Goal: Information Seeking & Learning: Learn about a topic

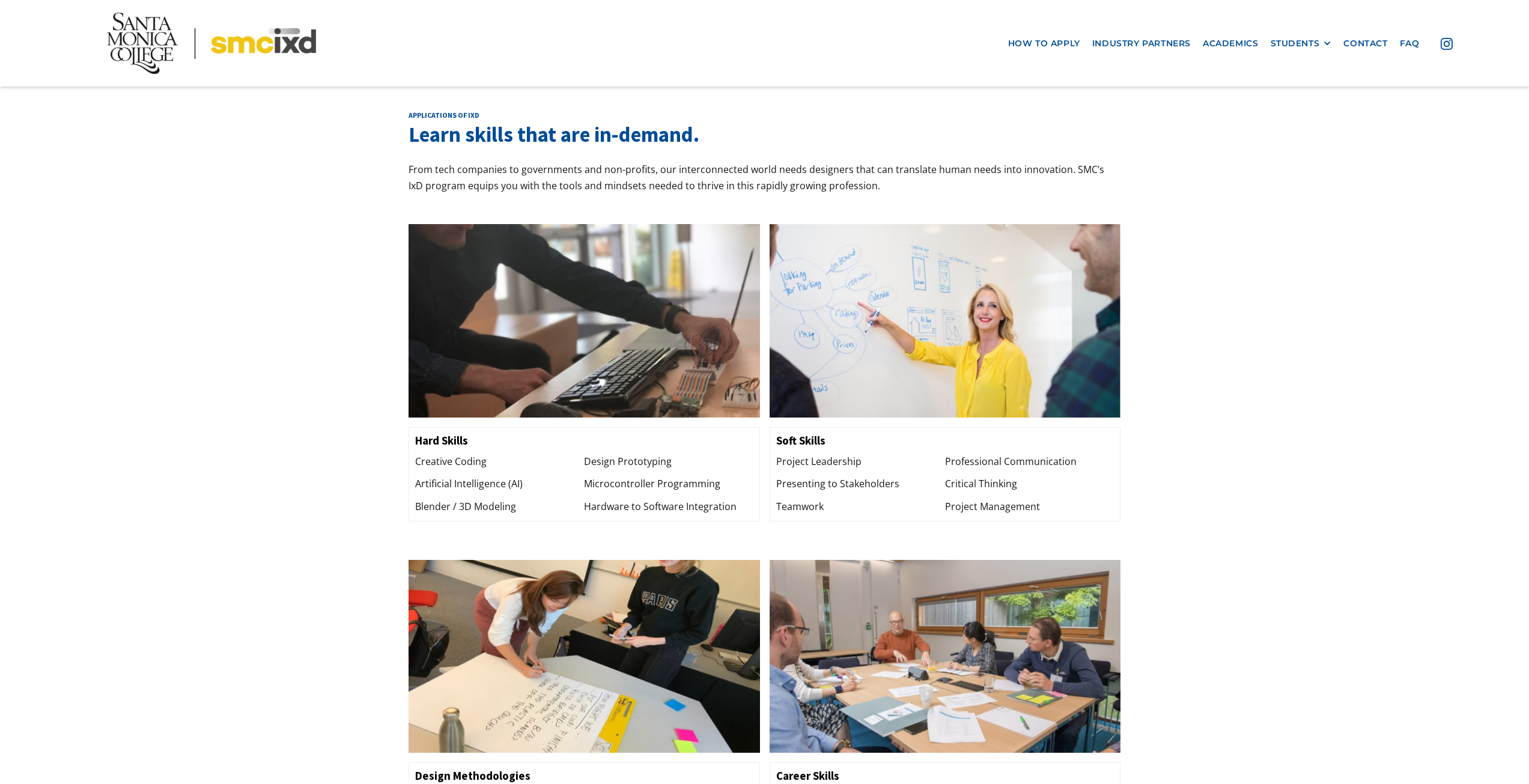
scroll to position [1142, 0]
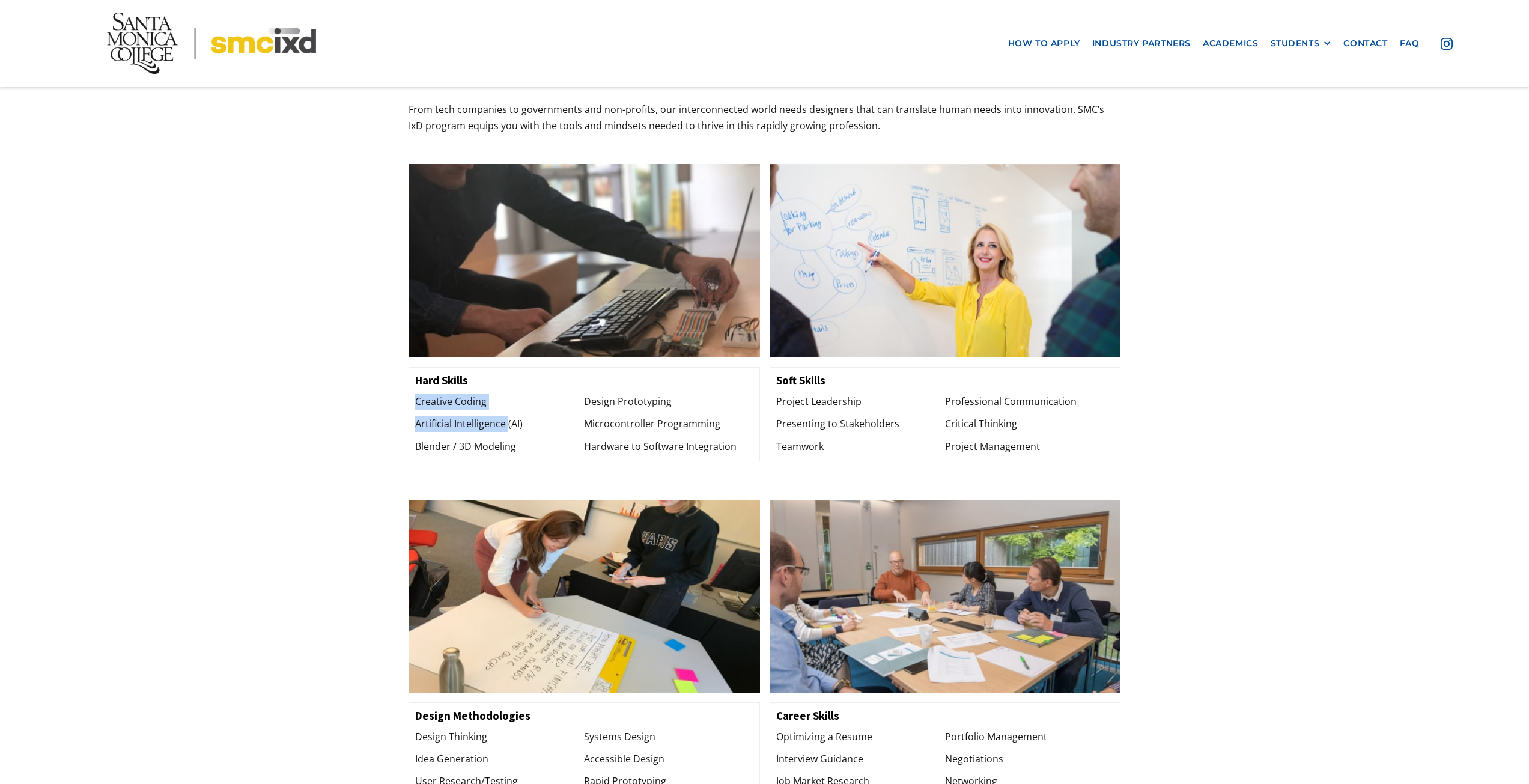
drag, startPoint x: 451, startPoint y: 383, endPoint x: 508, endPoint y: 393, distance: 57.9
click at [508, 393] on div "Creative Coding Artificial Intelligence (AI) Blender / 3D Modeling" at bounding box center [500, 424] width 169 height 61
click at [508, 416] on div "Artificial Intelligence (AI)" at bounding box center [500, 424] width 169 height 17
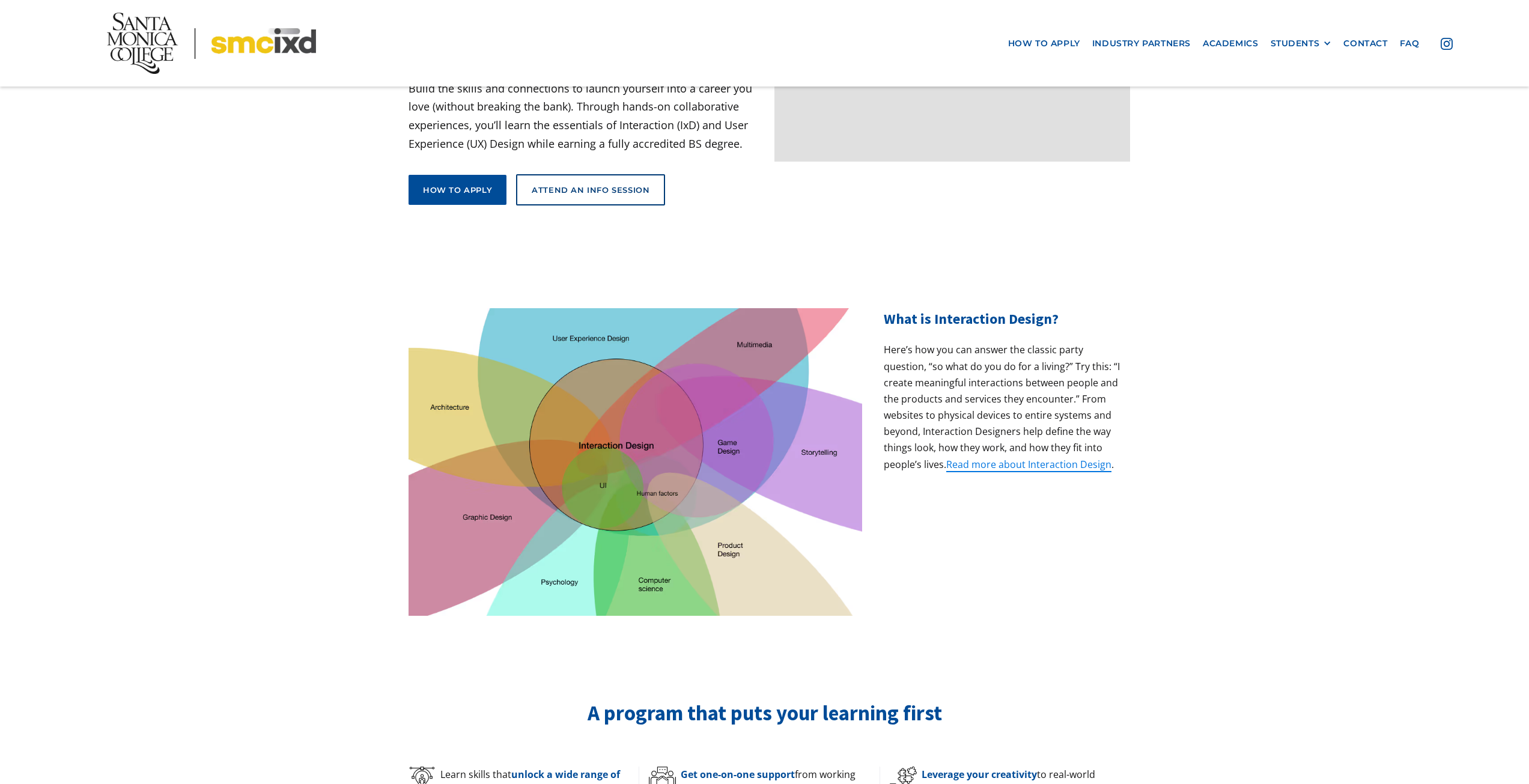
scroll to position [0, 0]
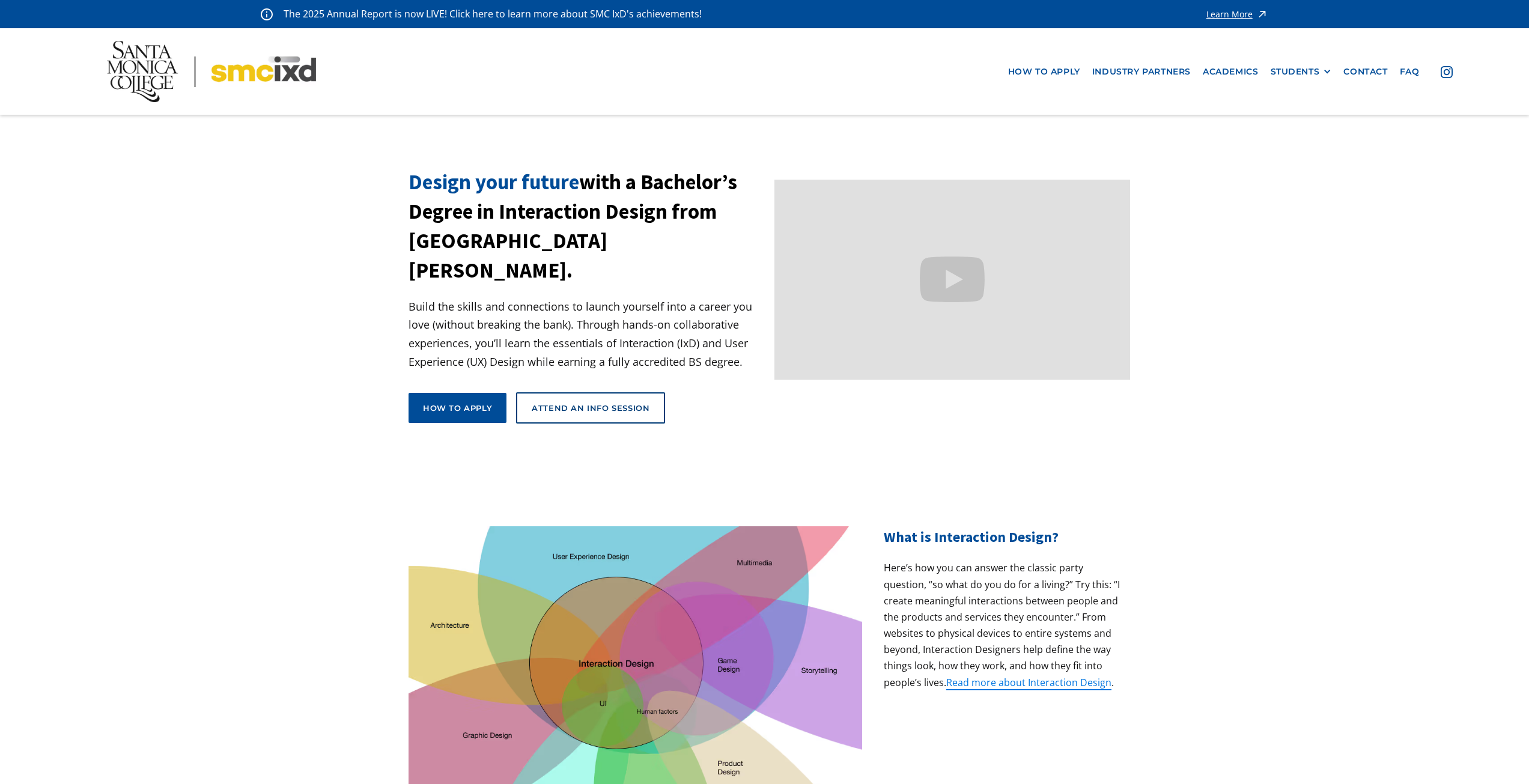
drag, startPoint x: 344, startPoint y: 205, endPoint x: 212, endPoint y: 84, distance: 179.1
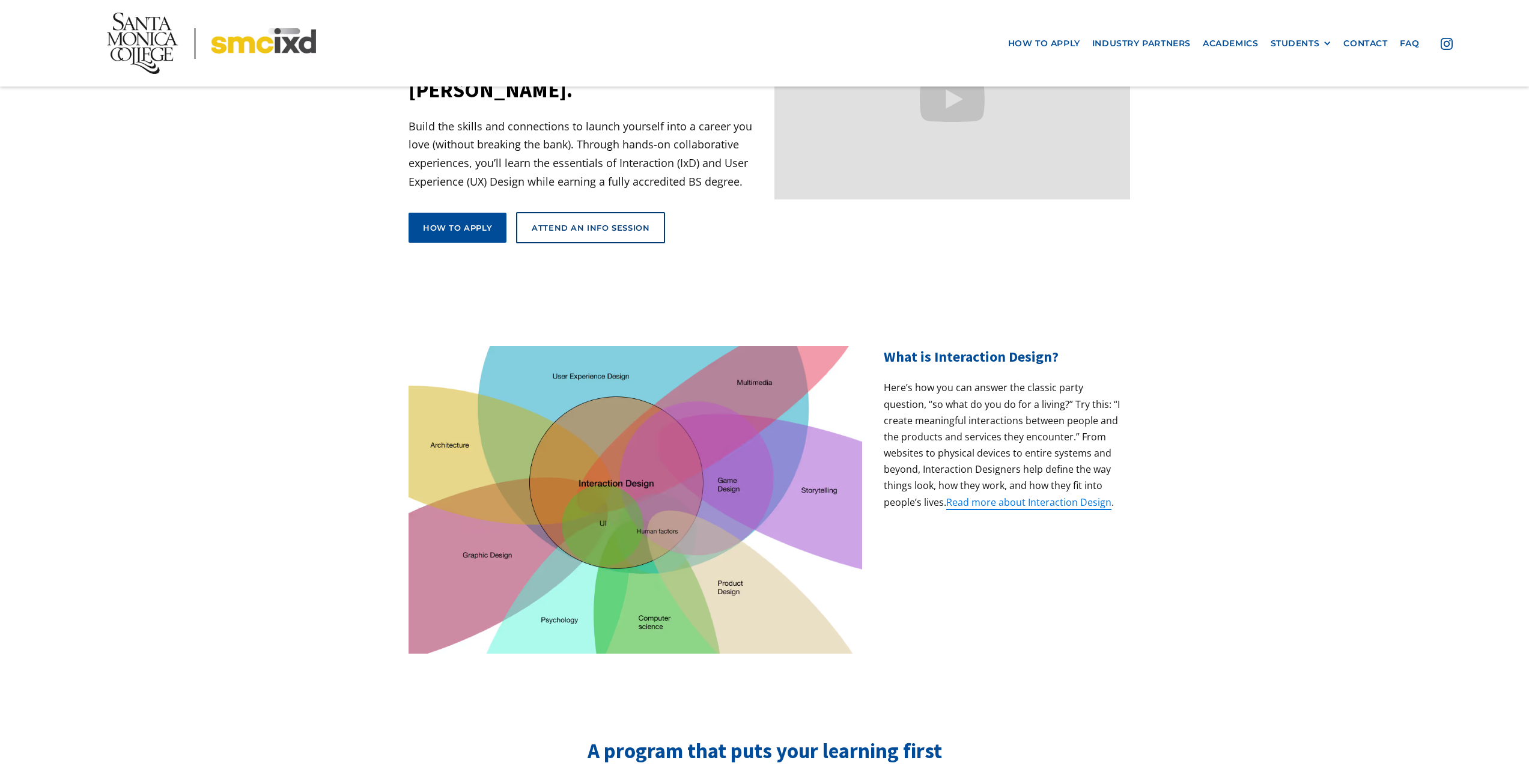
scroll to position [300, 0]
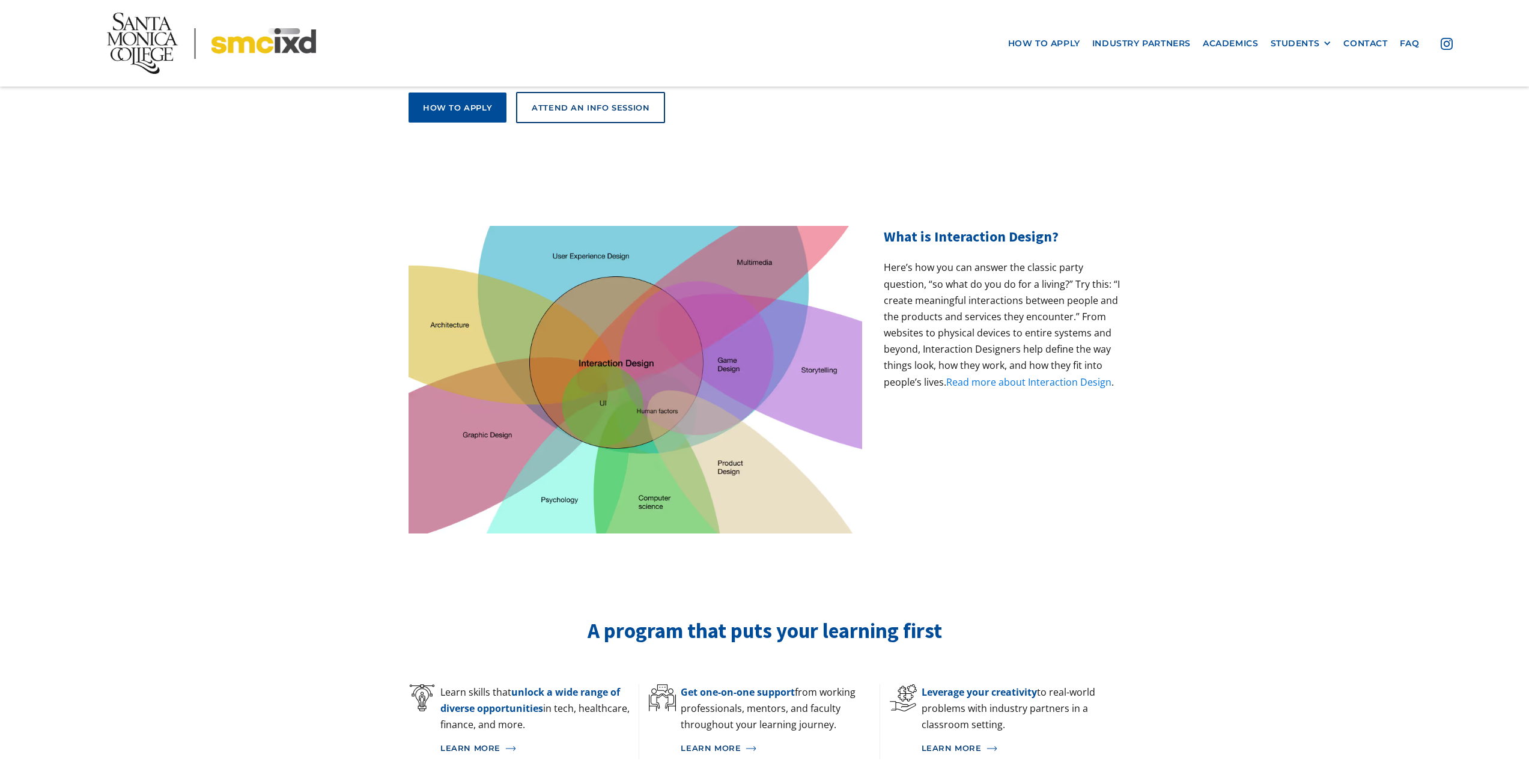
click at [1058, 375] on link "Read more about Interaction Design" at bounding box center [1029, 381] width 165 height 13
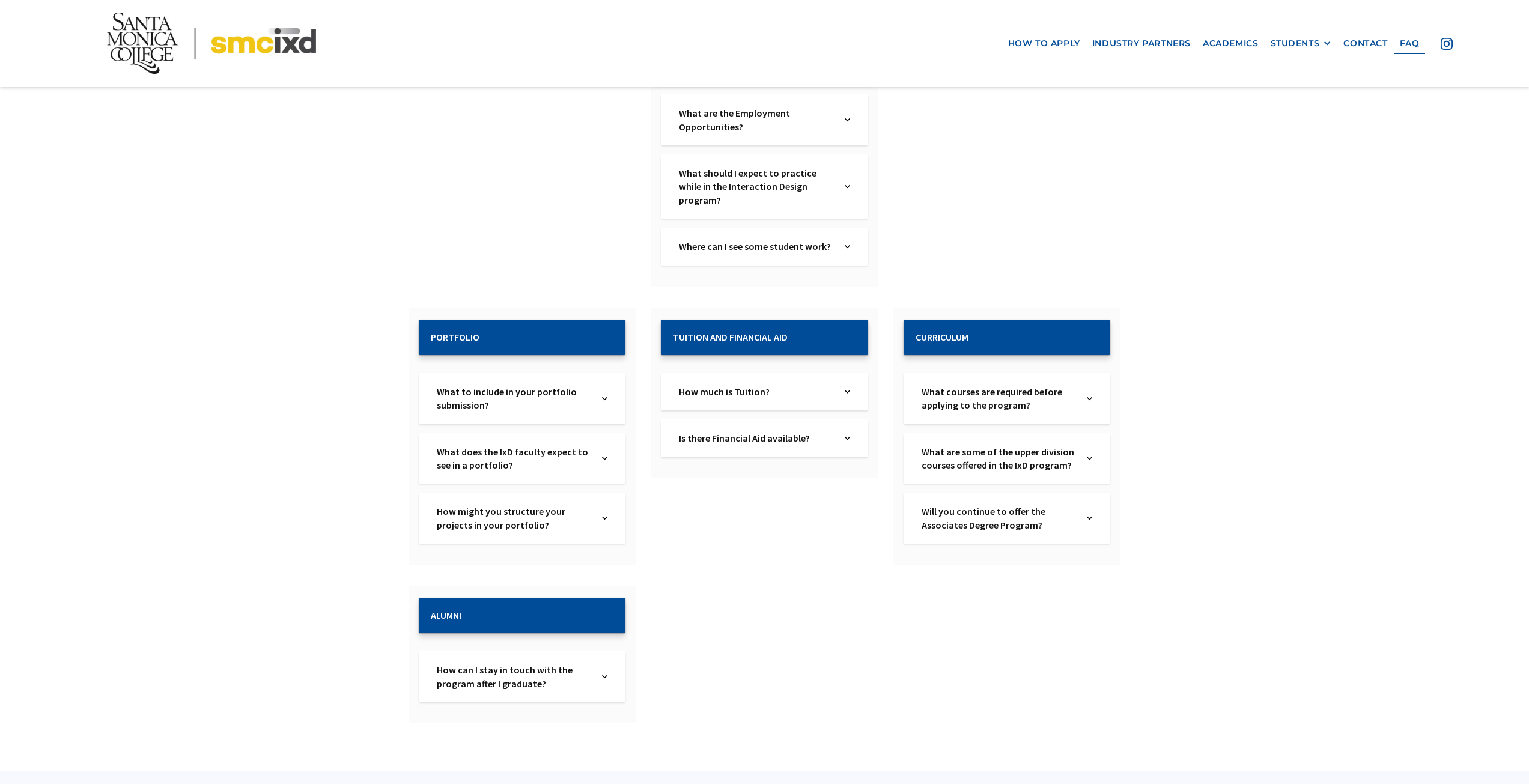
scroll to position [1172, 0]
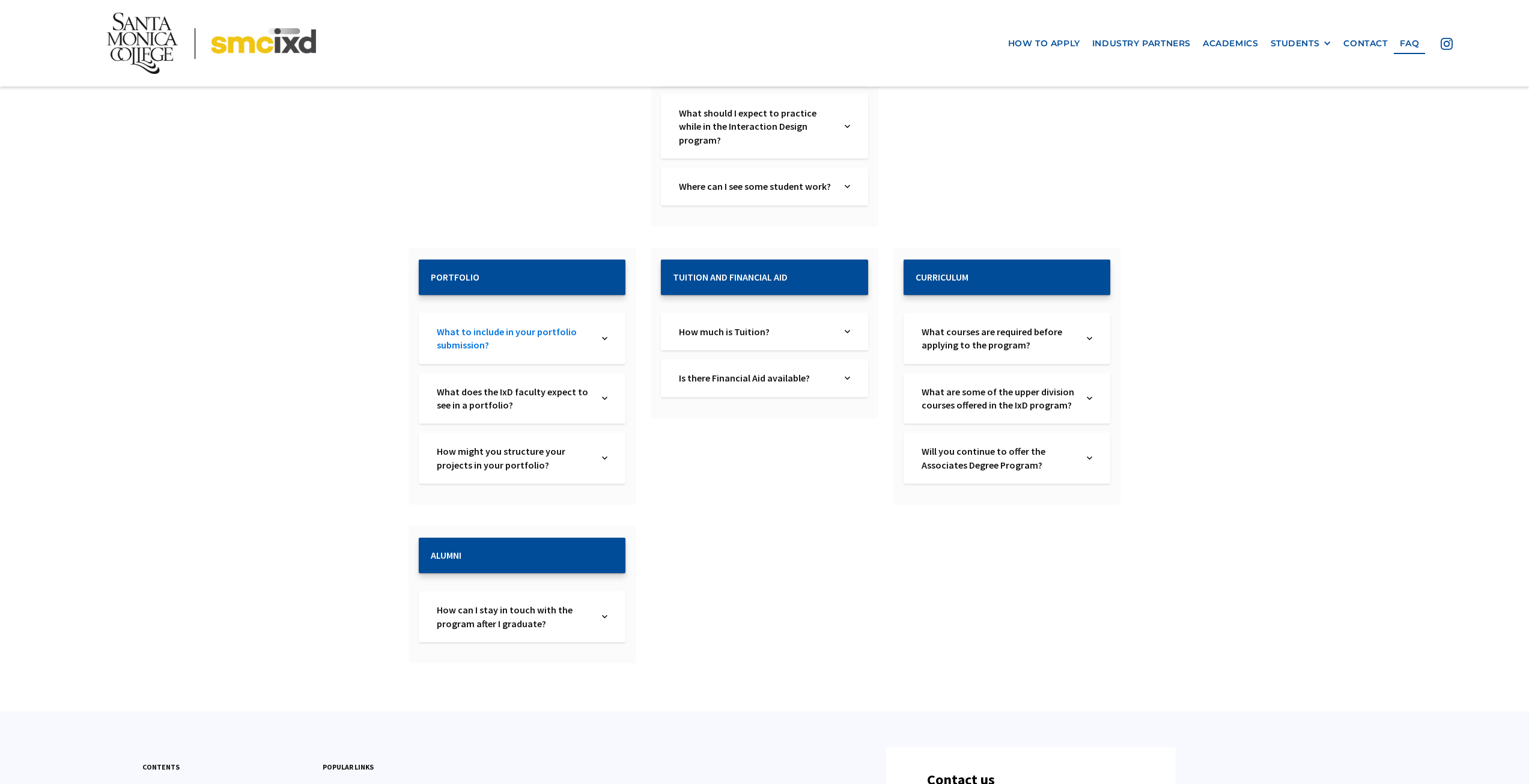
click at [547, 330] on link "What to include in your portfolio submission?" at bounding box center [513, 338] width 154 height 27
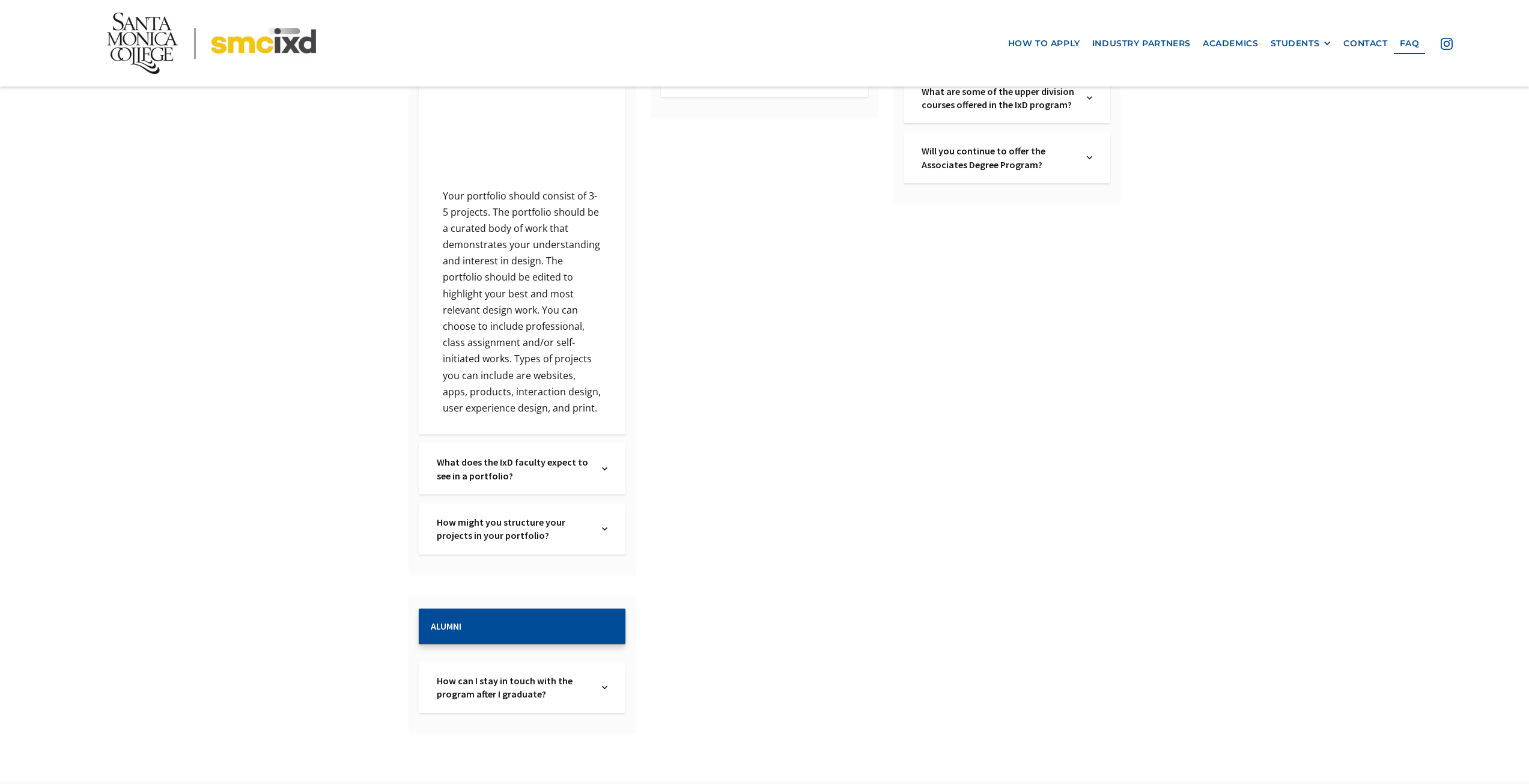
scroll to position [1532, 0]
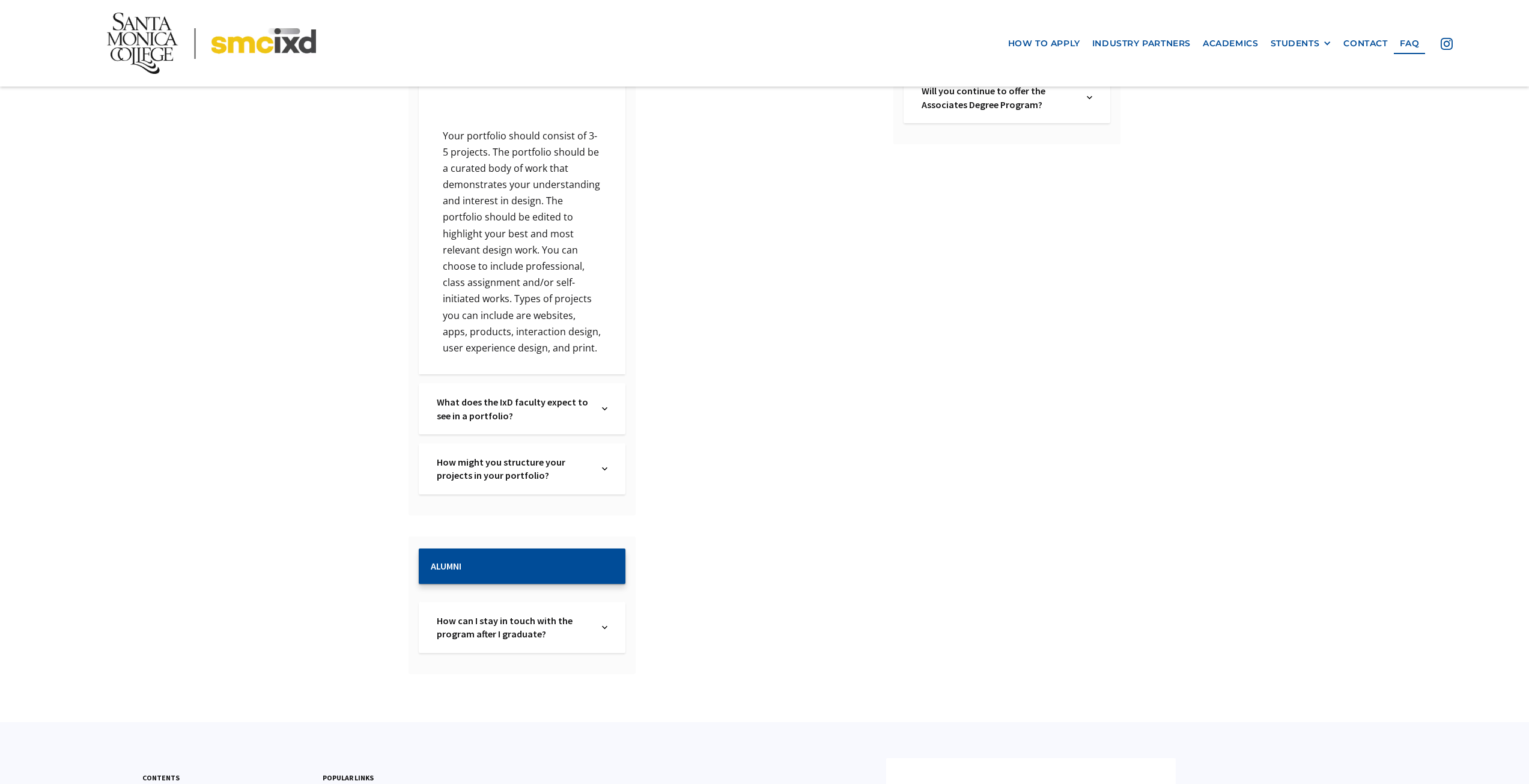
click at [548, 411] on div "What does the IxD faculty expect to see in a portfolio? Text Link" at bounding box center [521, 408] width 206 height 51
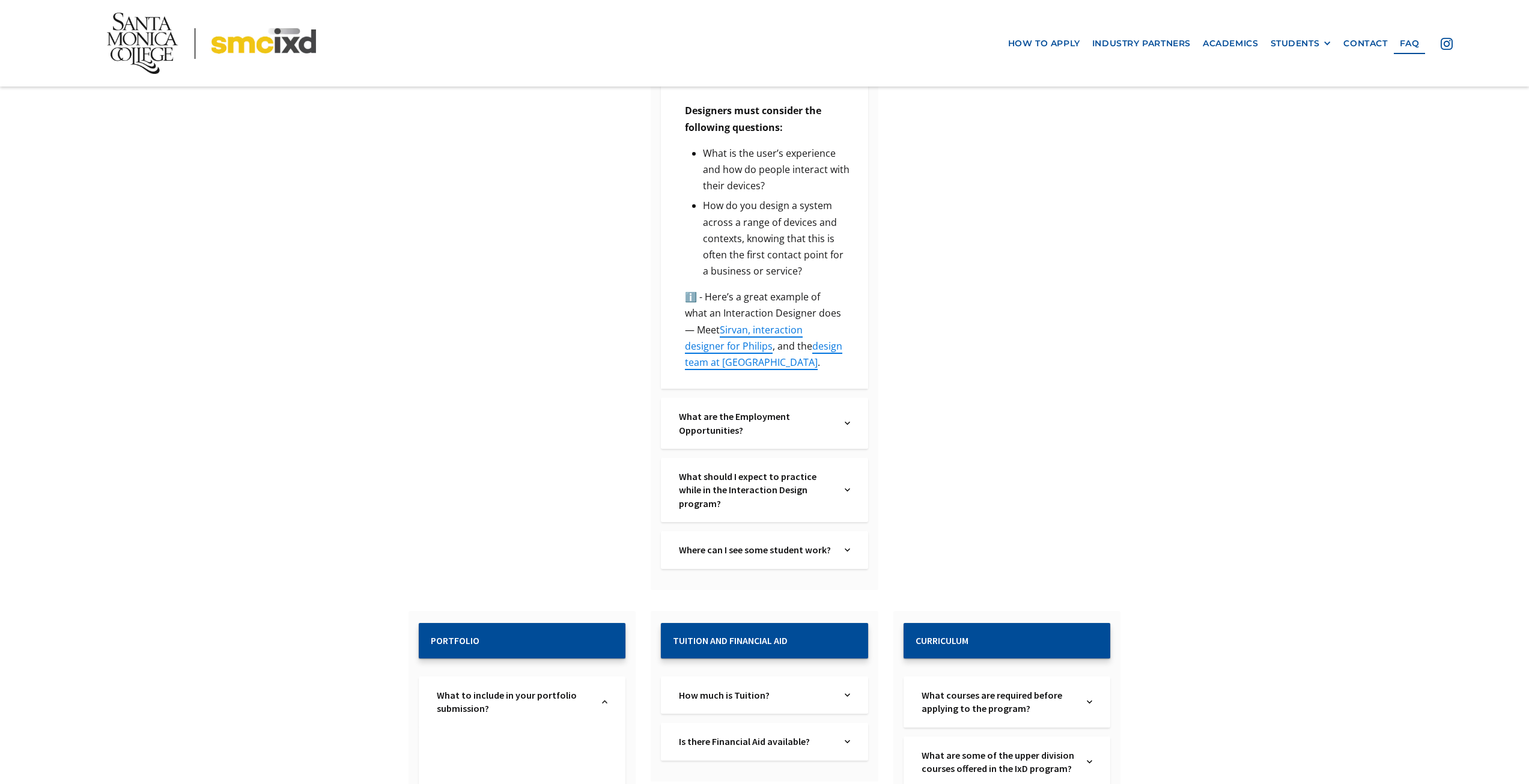
scroll to position [0, 0]
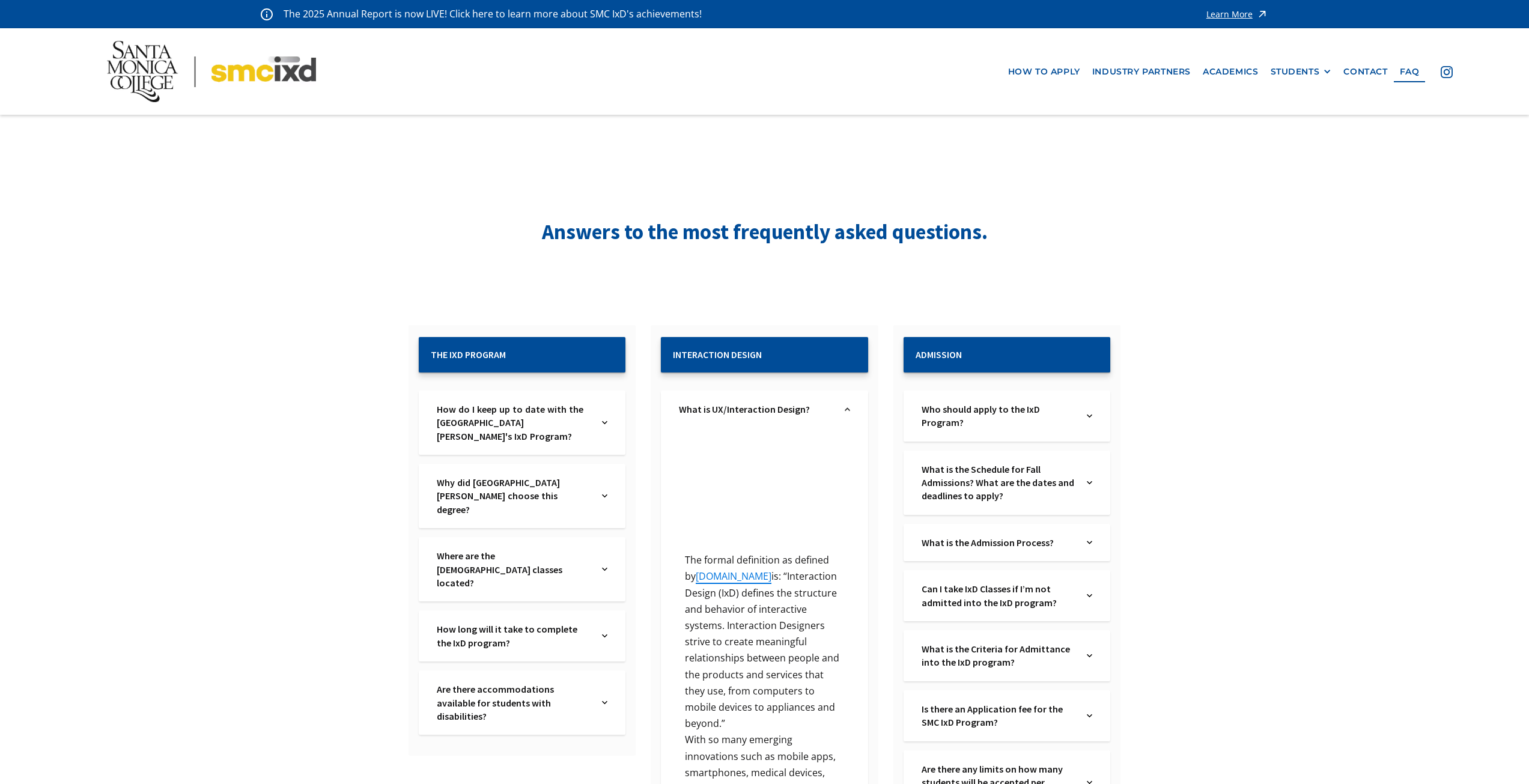
drag, startPoint x: 795, startPoint y: 533, endPoint x: 695, endPoint y: 356, distance: 203.3
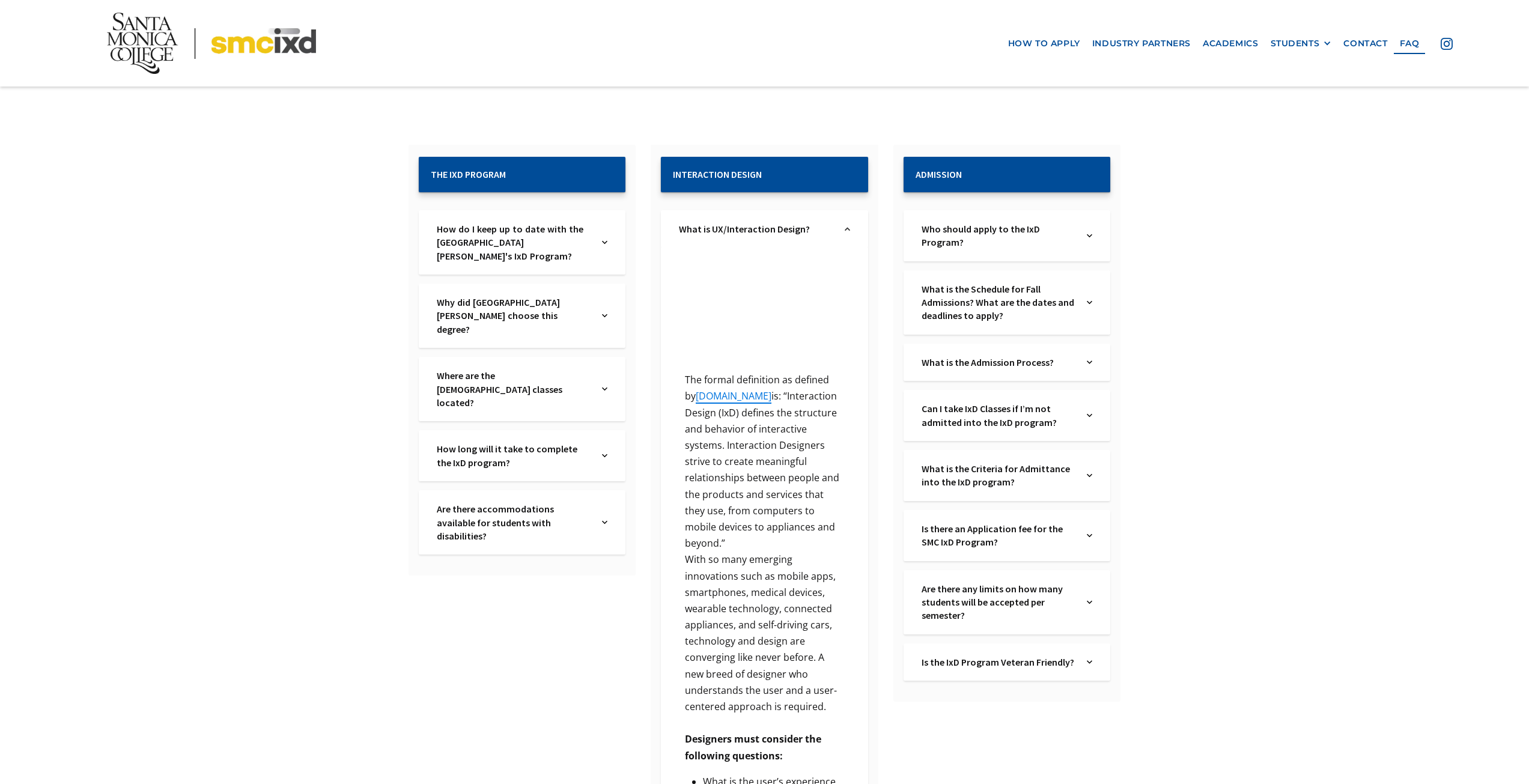
scroll to position [240, 0]
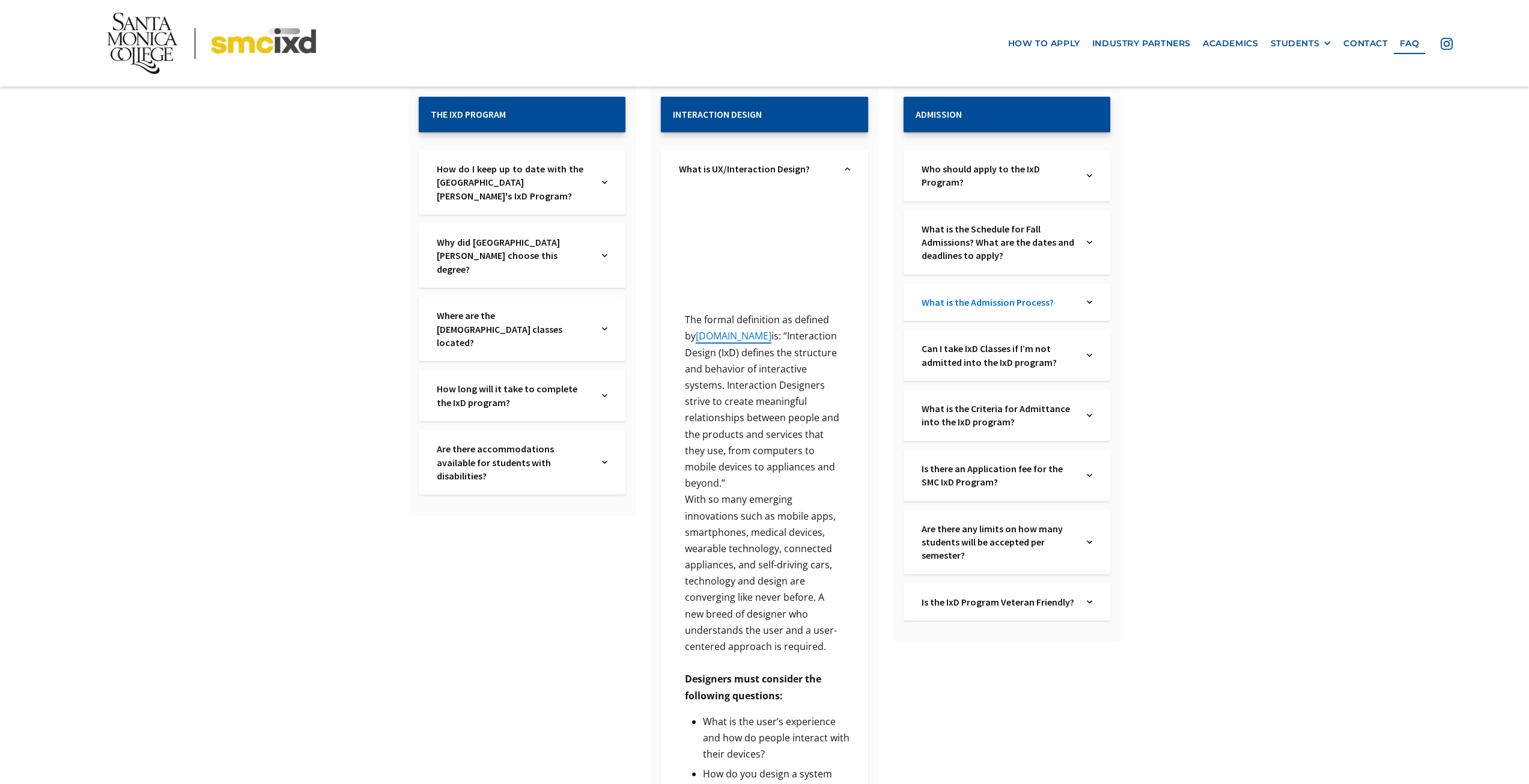
click at [981, 296] on link "What is the Admission Process?" at bounding box center [998, 302] width 154 height 13
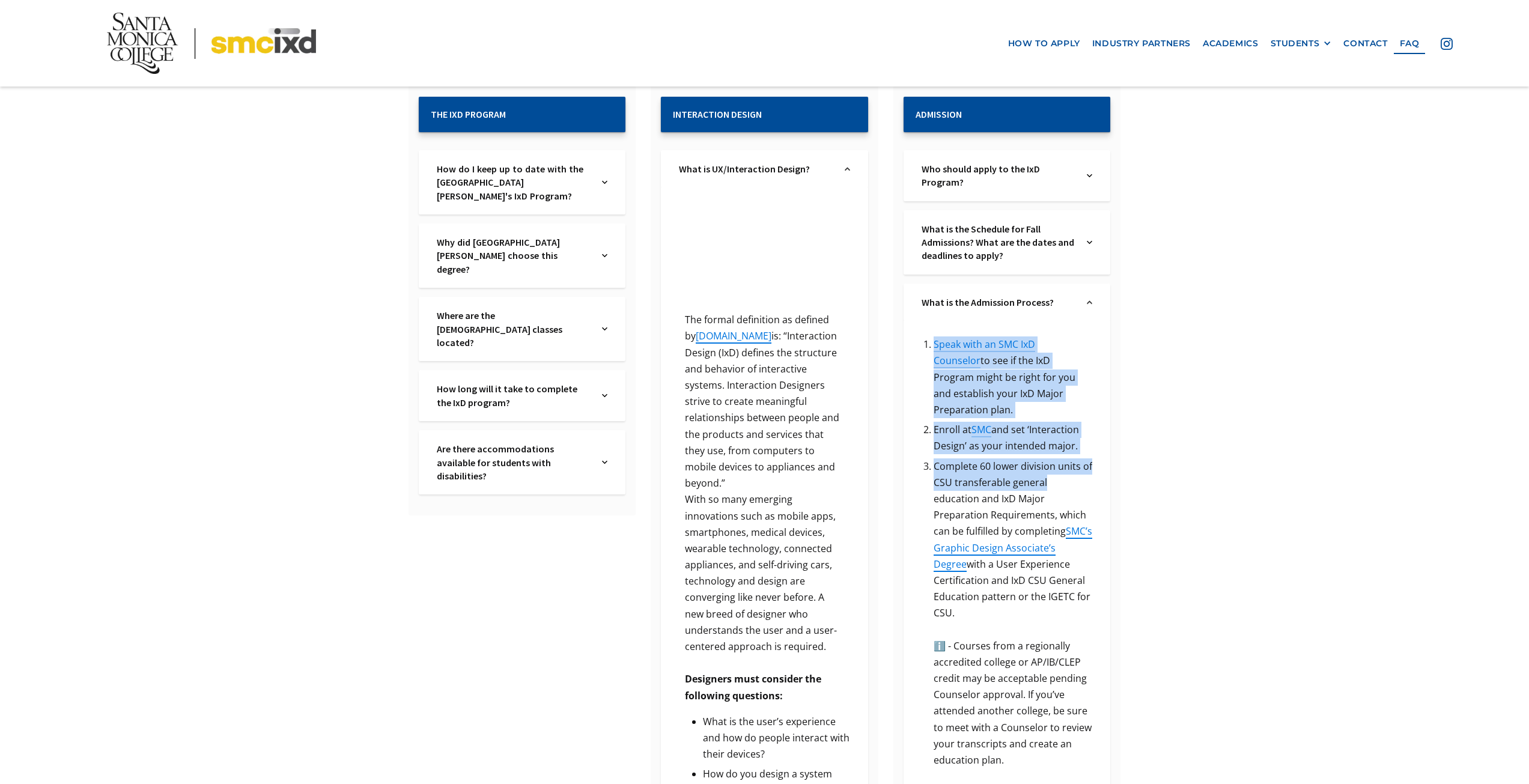
drag, startPoint x: 914, startPoint y: 337, endPoint x: 1068, endPoint y: 466, distance: 200.9
click at [1068, 466] on div "Speak with an SMC IxD Counselor to see if the IxD Program might be right for yo…" at bounding box center [1006, 633] width 206 height 626
click at [1068, 466] on li "Complete 60 lower division units of CSU transferable general education and IxD …" at bounding box center [1013, 622] width 158 height 327
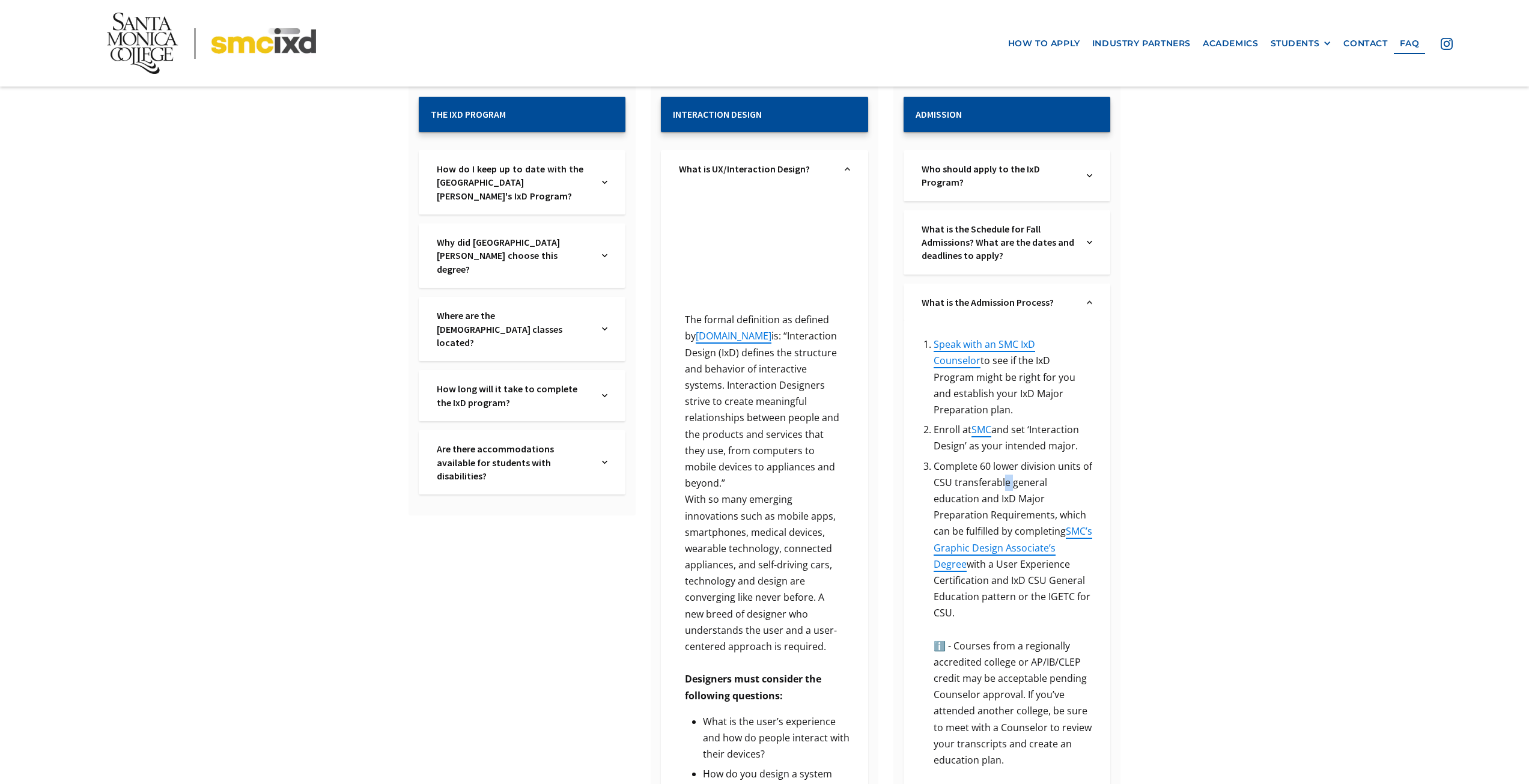
drag, startPoint x: 1005, startPoint y: 463, endPoint x: 1015, endPoint y: 467, distance: 10.8
click at [1015, 467] on li "Complete 60 lower division units of CSU transferable general education and IxD …" at bounding box center [1013, 622] width 158 height 327
click at [1015, 468] on li "Complete 60 lower division units of CSU transferable general education and IxD …" at bounding box center [1013, 622] width 158 height 327
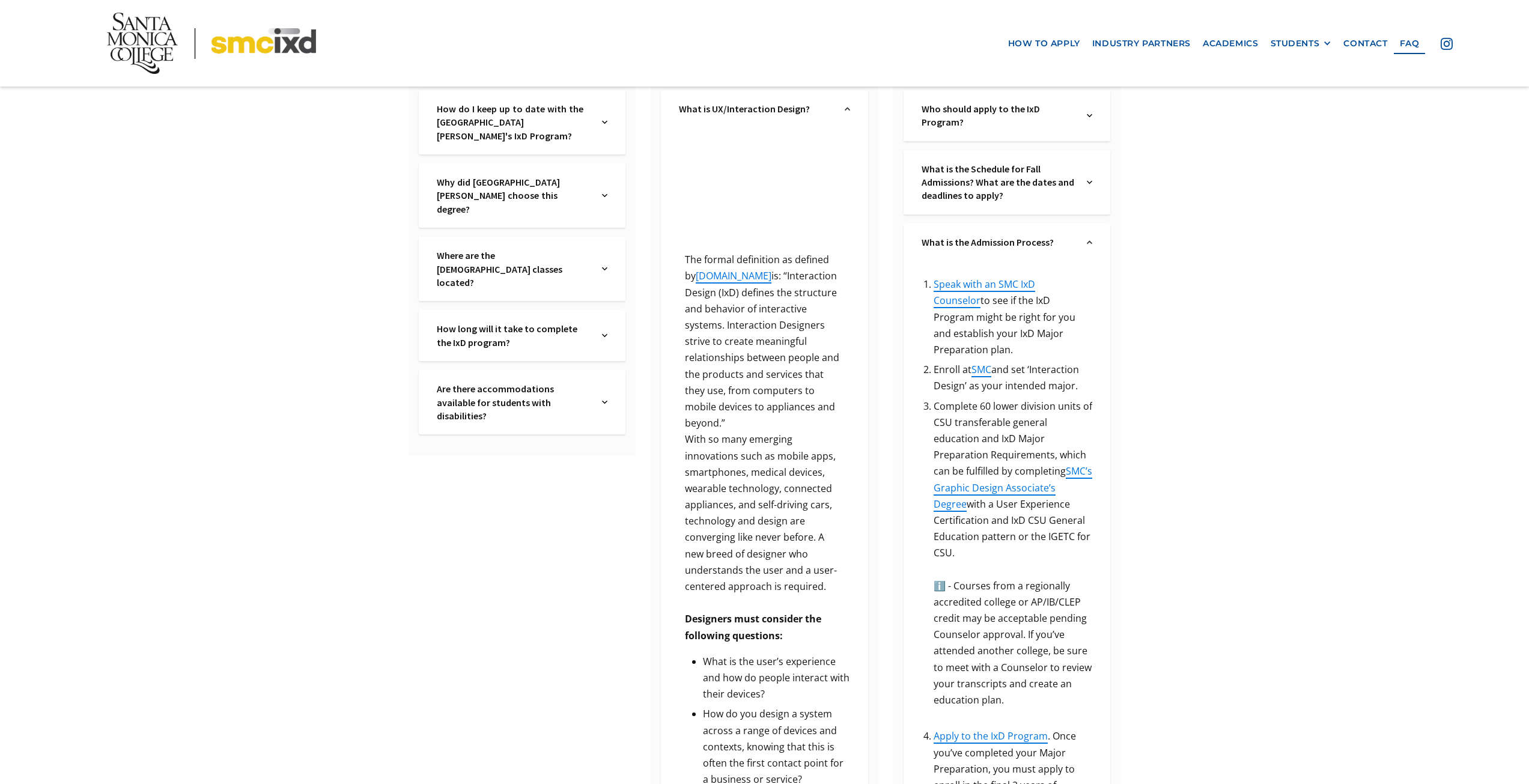
click at [977, 449] on li "Complete 60 lower division units of CSU transferable general education and IxD …" at bounding box center [1013, 562] width 158 height 327
drag, startPoint x: 940, startPoint y: 437, endPoint x: 1035, endPoint y: 459, distance: 97.5
click at [1035, 459] on li "Complete 60 lower division units of CSU transferable general education and IxD …" at bounding box center [1013, 562] width 158 height 327
click at [1008, 447] on li "Complete 60 lower division units of CSU transferable general education and IxD …" at bounding box center [1013, 562] width 158 height 327
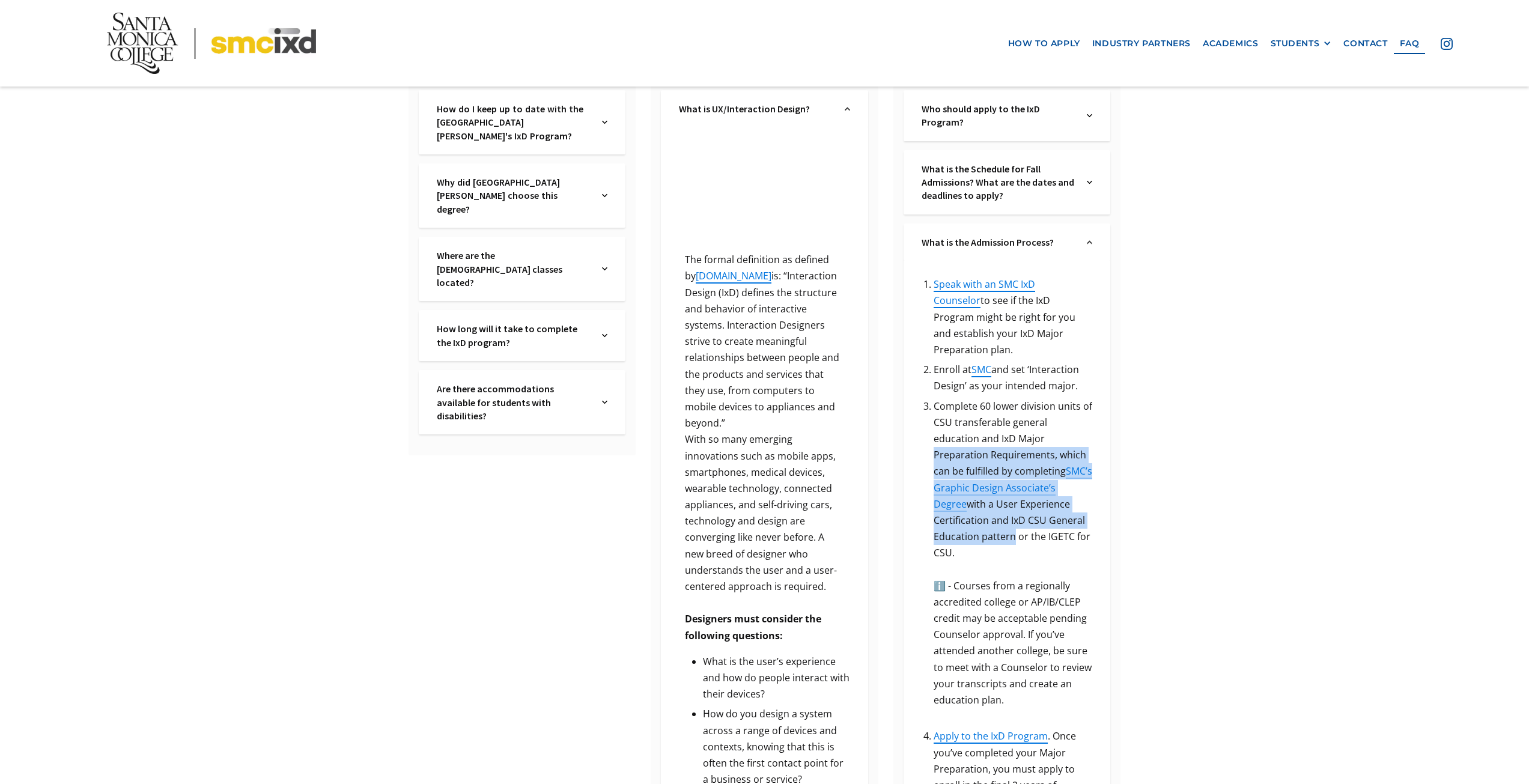
drag, startPoint x: 952, startPoint y: 446, endPoint x: 1008, endPoint y: 528, distance: 99.3
click at [1008, 528] on li "Complete 60 lower division units of CSU transferable general education and IxD …" at bounding box center [1013, 562] width 158 height 327
click at [1008, 527] on li "Complete 60 lower division units of CSU transferable general education and IxD …" at bounding box center [1013, 562] width 158 height 327
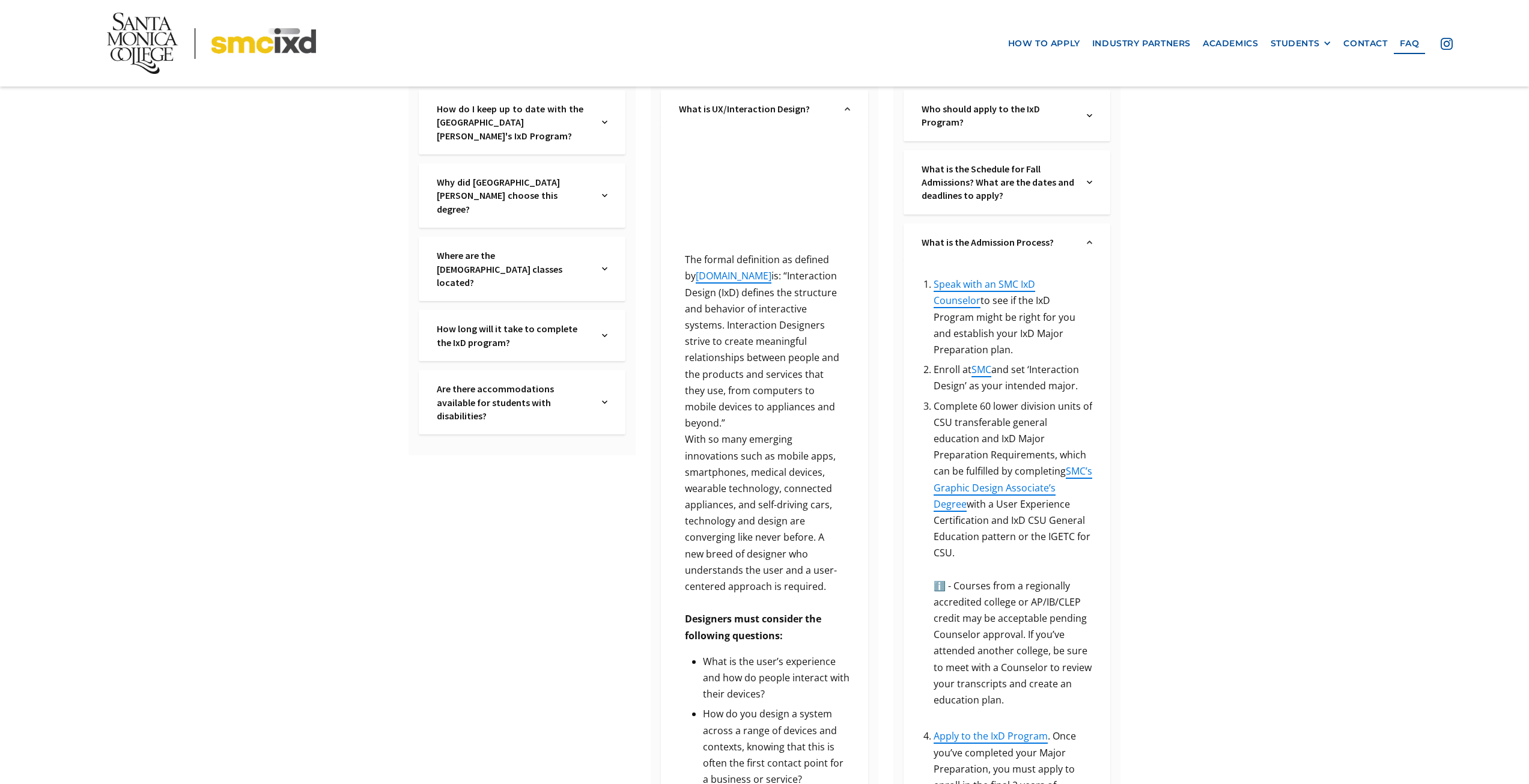
scroll to position [420, 0]
